Goal: Find specific page/section: Find specific page/section

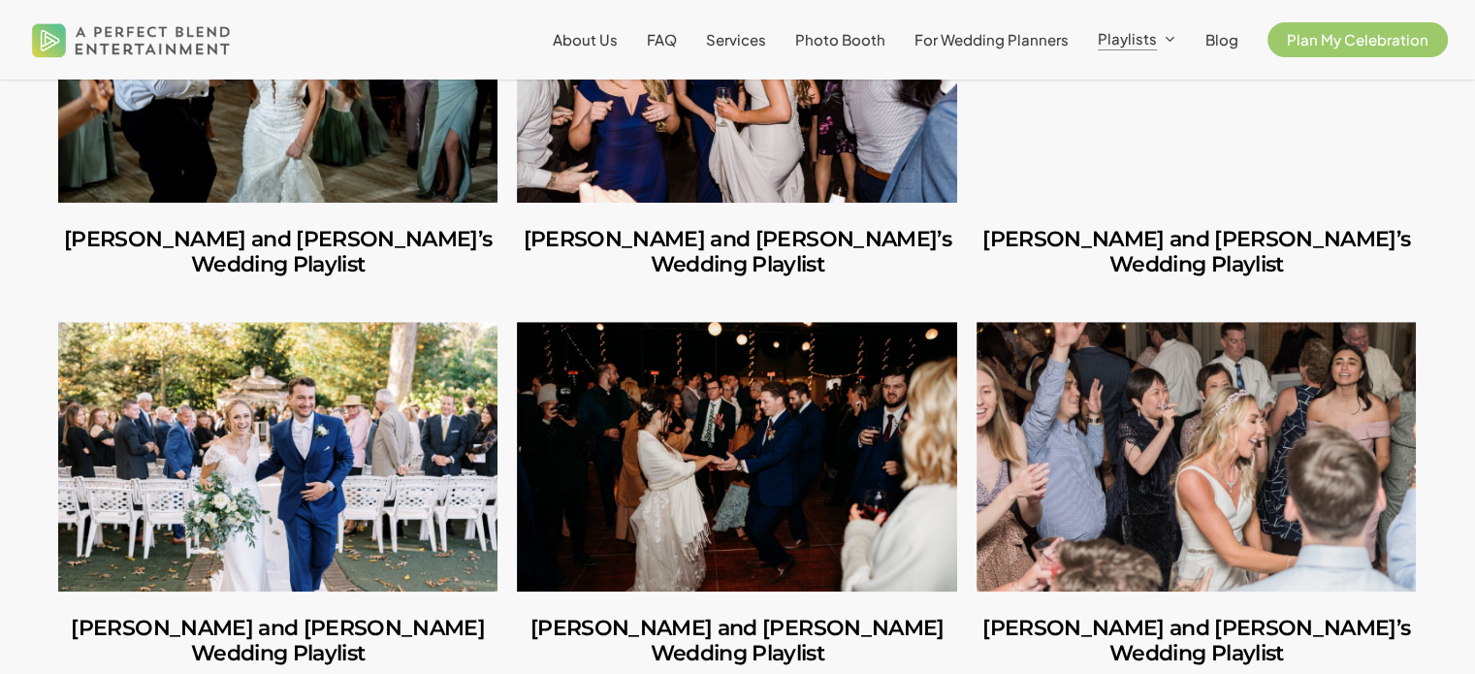
scroll to position [1194, 0]
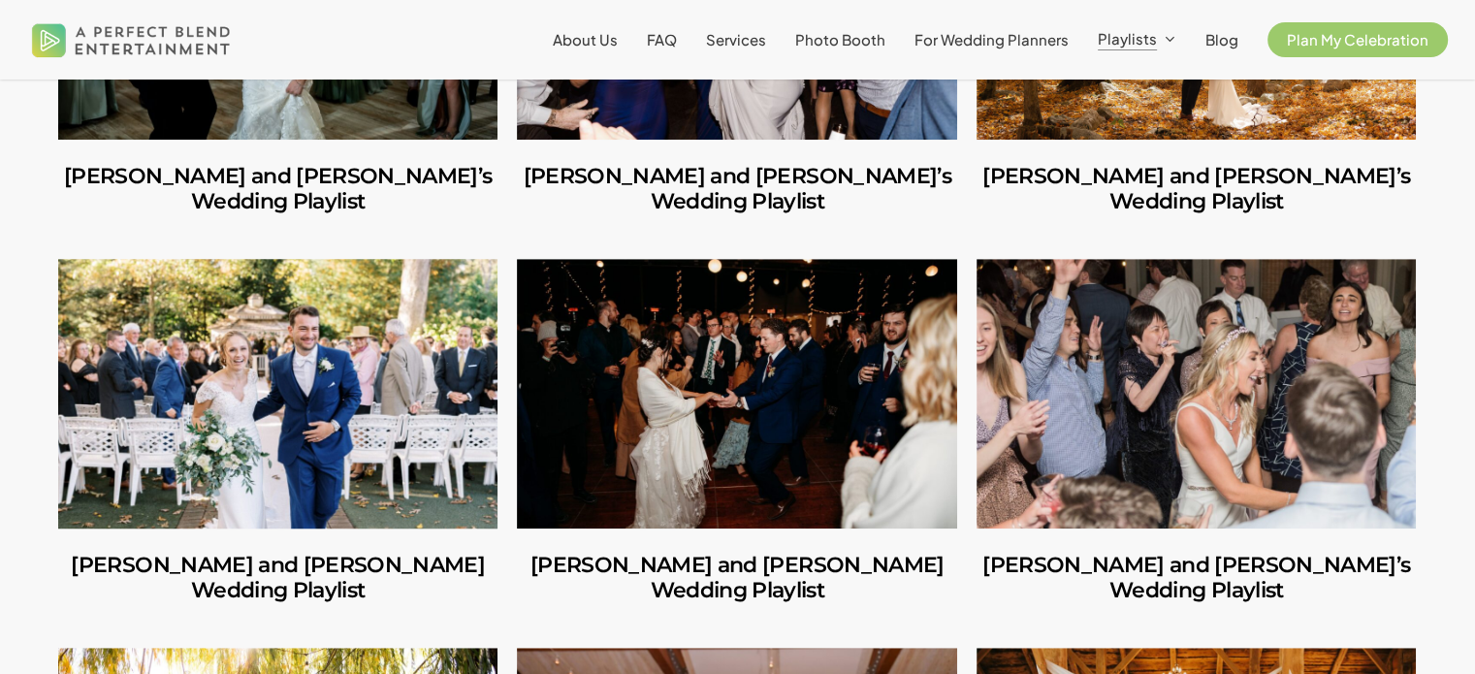
click at [292, 324] on link "George and Mackenzie’s Wedding Playlist" at bounding box center [277, 394] width 439 height 270
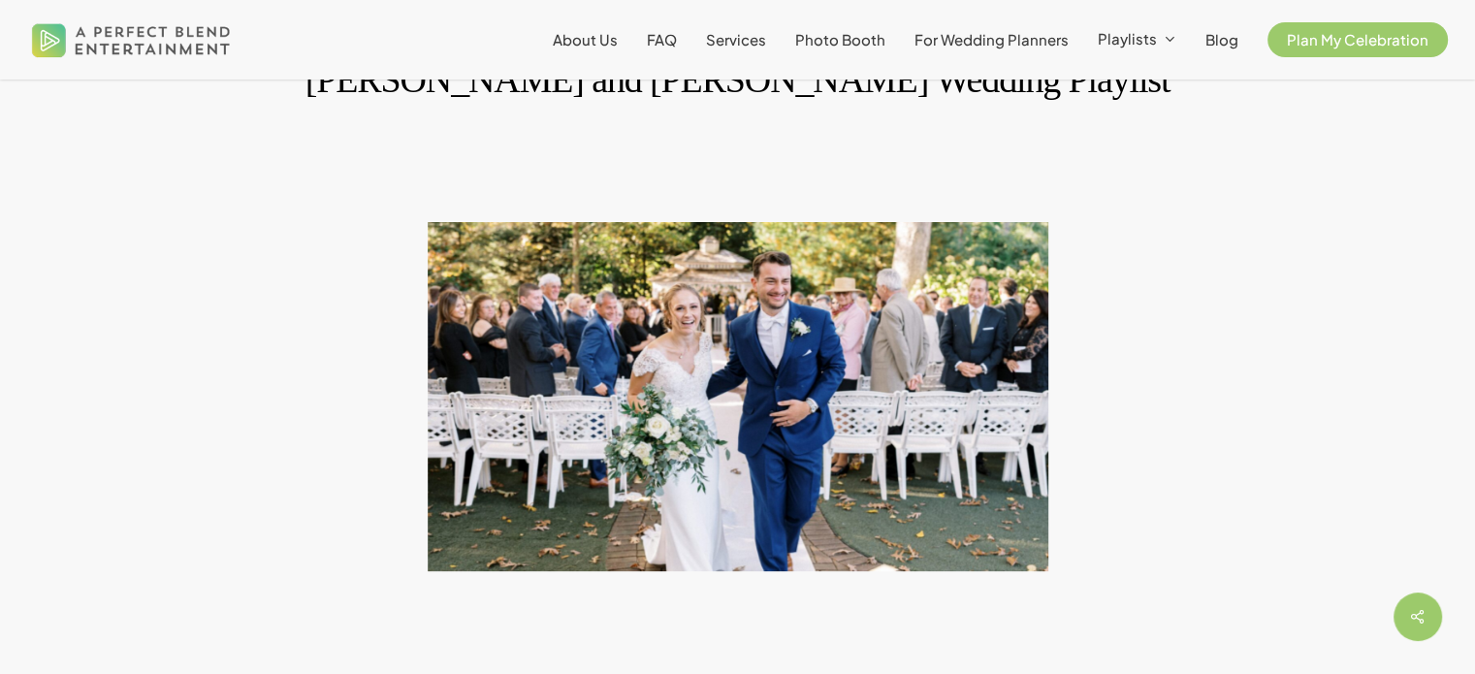
scroll to position [67, 0]
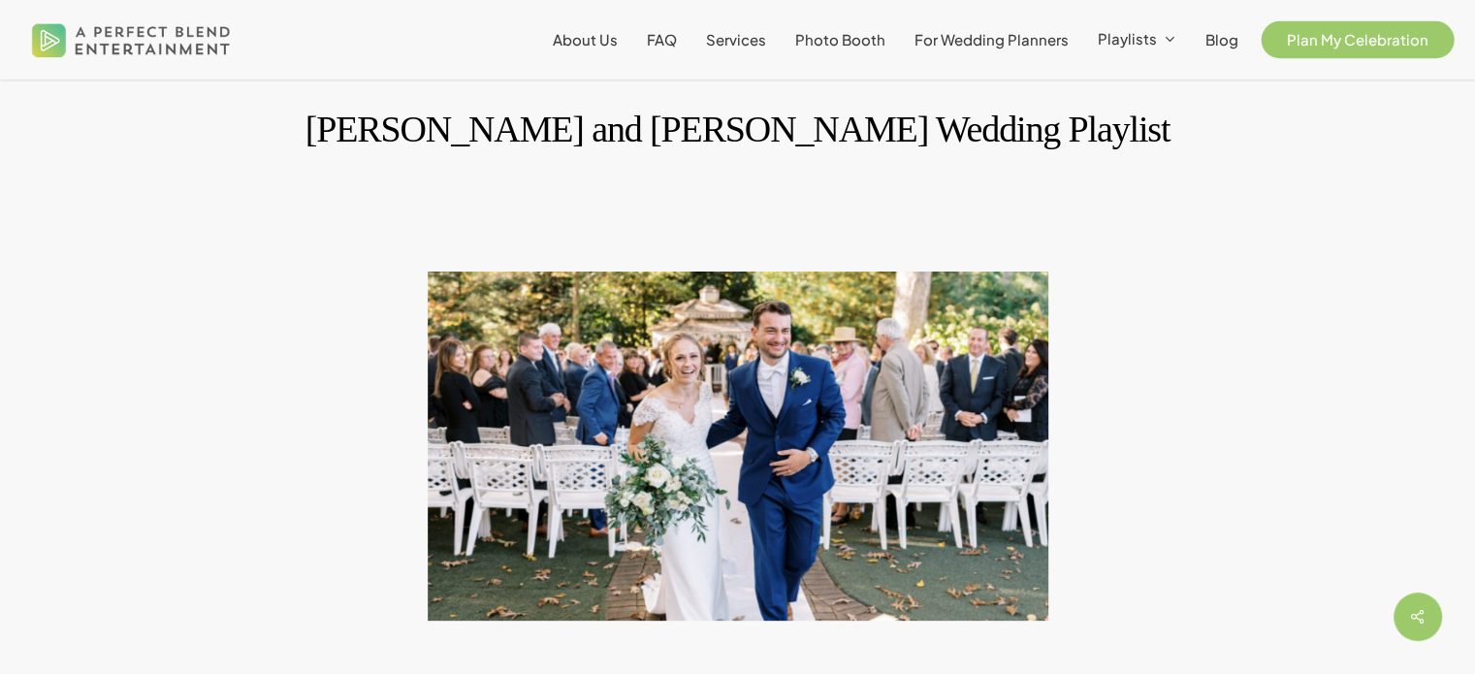
click at [1392, 38] on span "Plan My Celebration" at bounding box center [1357, 39] width 142 height 18
